Goal: Task Accomplishment & Management: Use online tool/utility

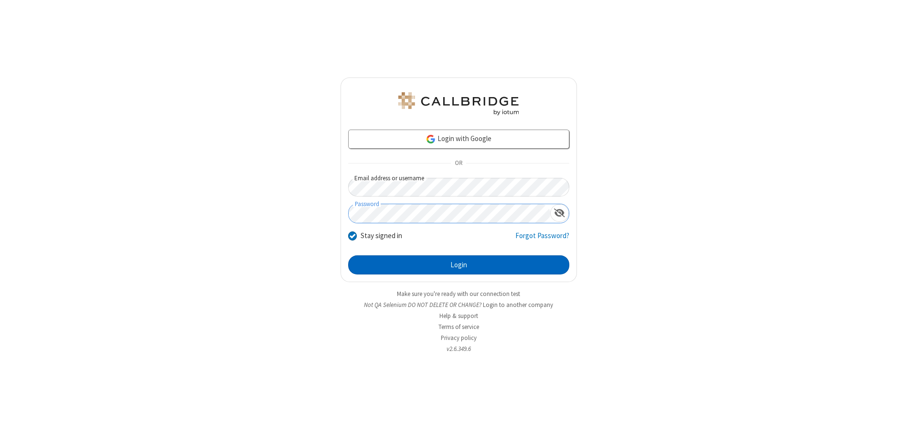
click at [459, 265] on button "Login" at bounding box center [458, 264] width 221 height 19
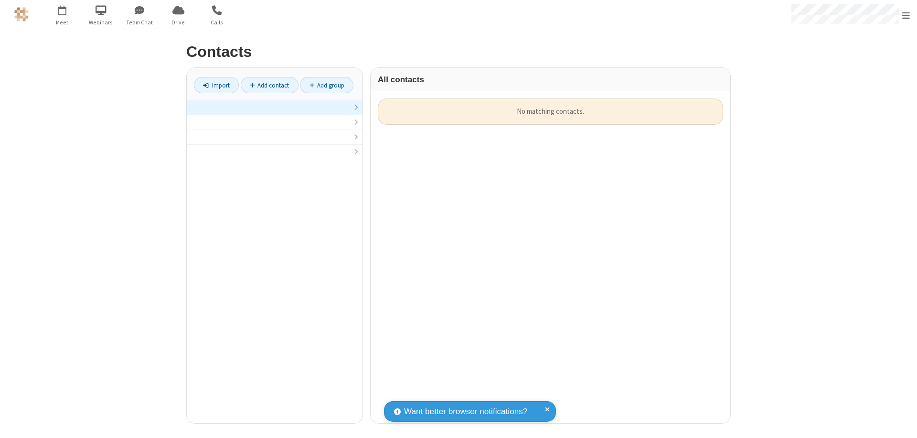
click at [275, 113] on link at bounding box center [275, 107] width 176 height 15
click at [216, 85] on link "Import" at bounding box center [216, 85] width 45 height 16
